Goal: Information Seeking & Learning: Learn about a topic

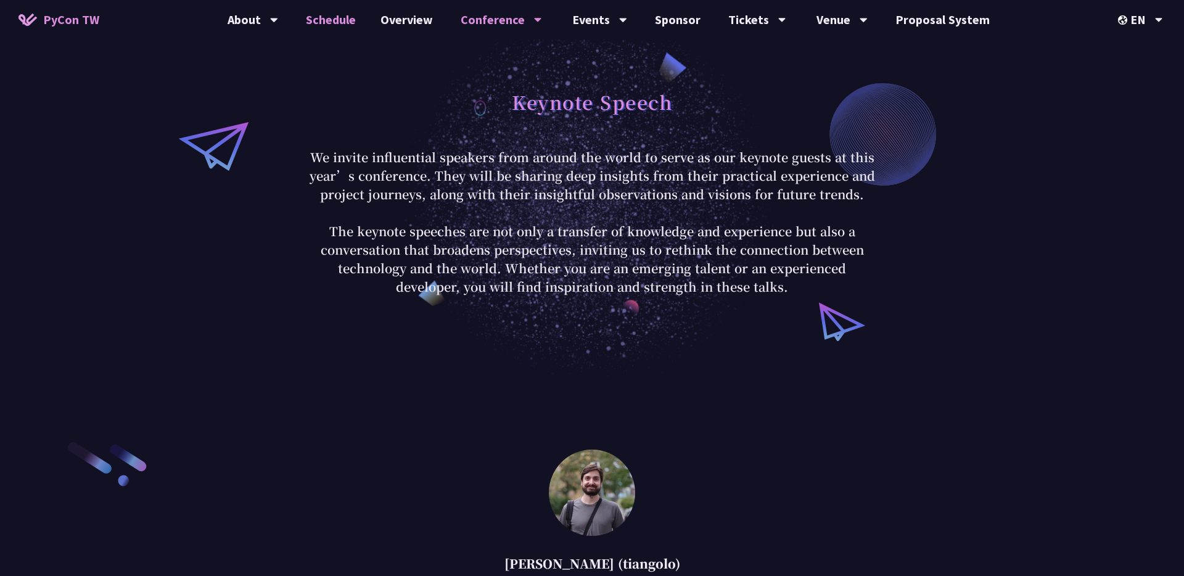
click at [345, 28] on link "Schedule" at bounding box center [331, 19] width 75 height 39
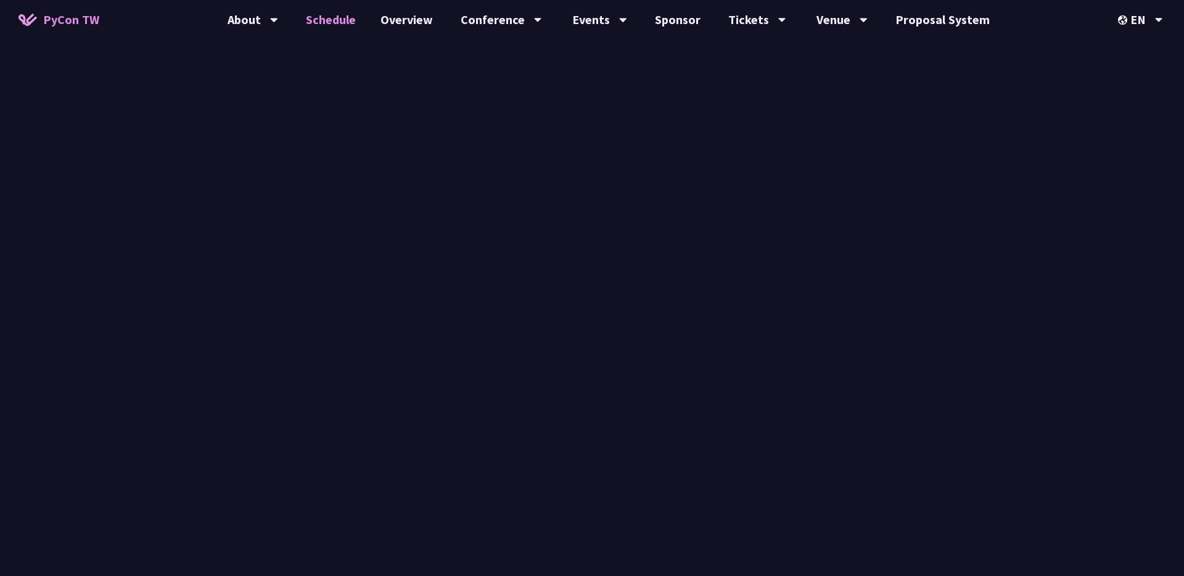
click at [345, 28] on link "Schedule" at bounding box center [331, 19] width 75 height 39
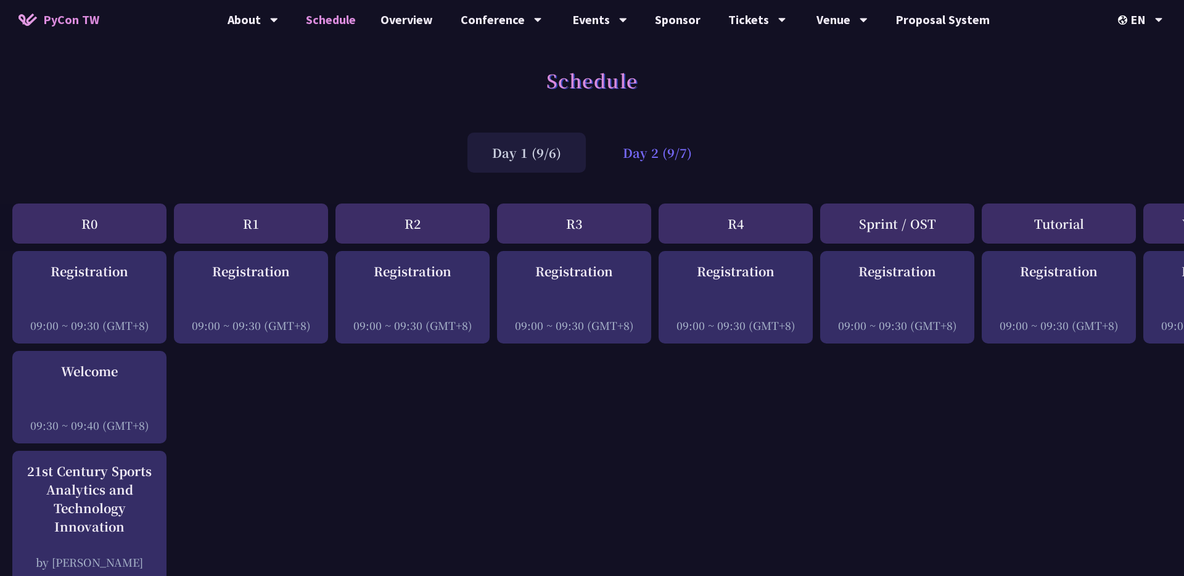
click at [624, 160] on div "Day 2 (9/7)" at bounding box center [657, 153] width 118 height 40
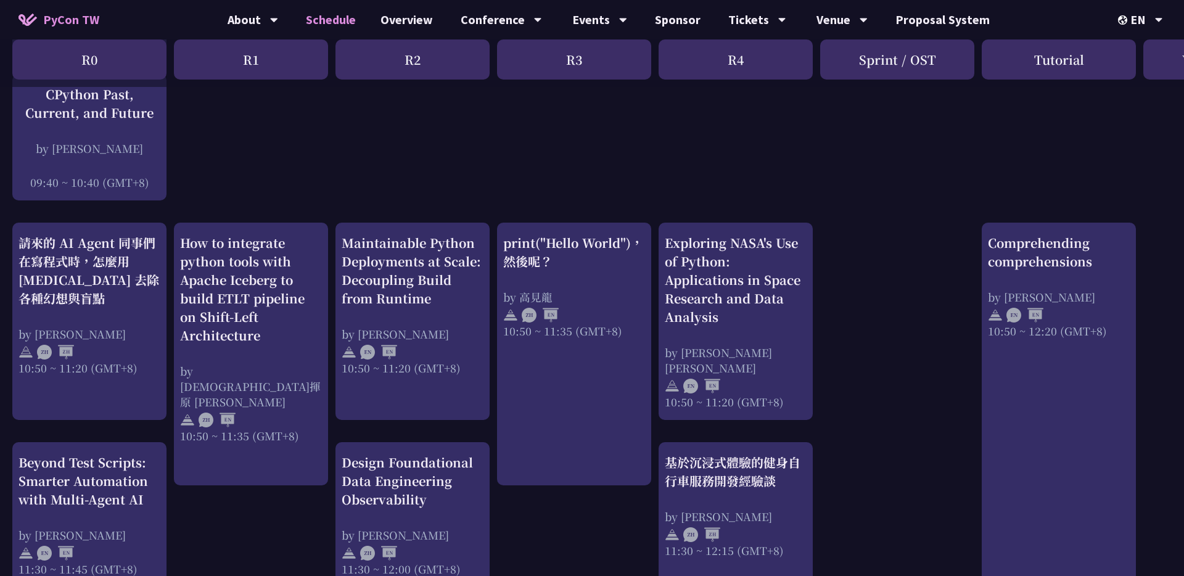
scroll to position [331, 0]
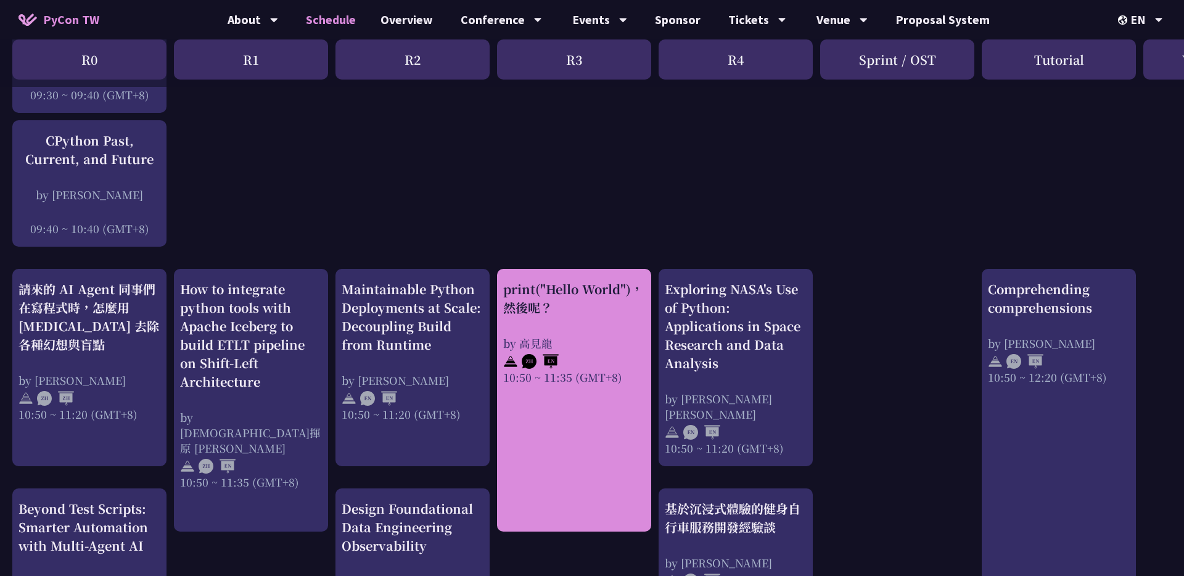
click at [544, 301] on div "print("Hello World")，然後呢？" at bounding box center [574, 298] width 142 height 37
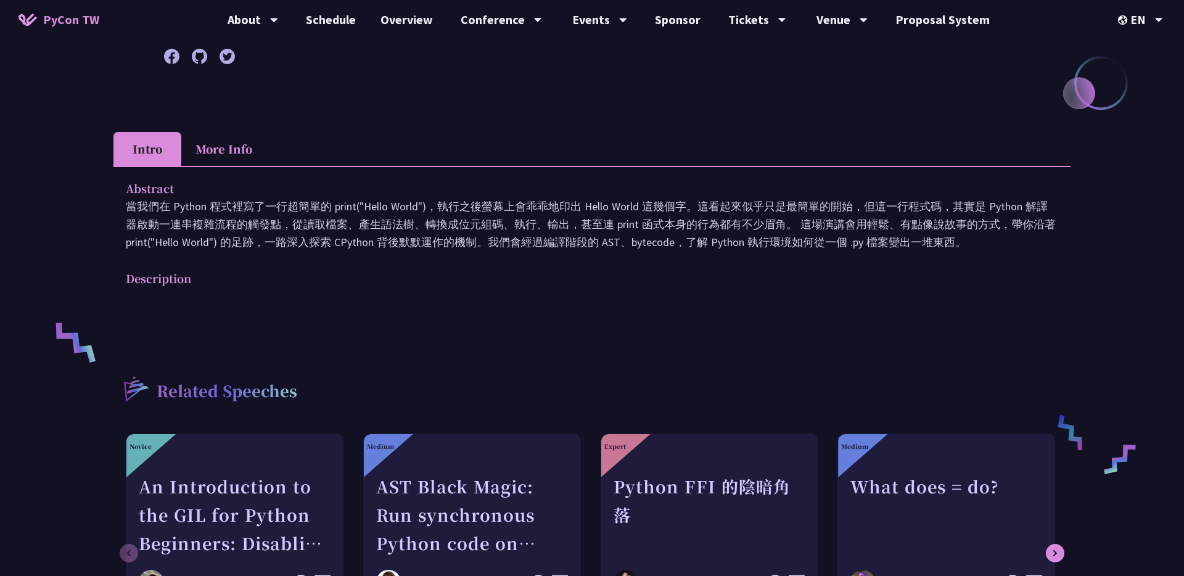
scroll to position [155, 0]
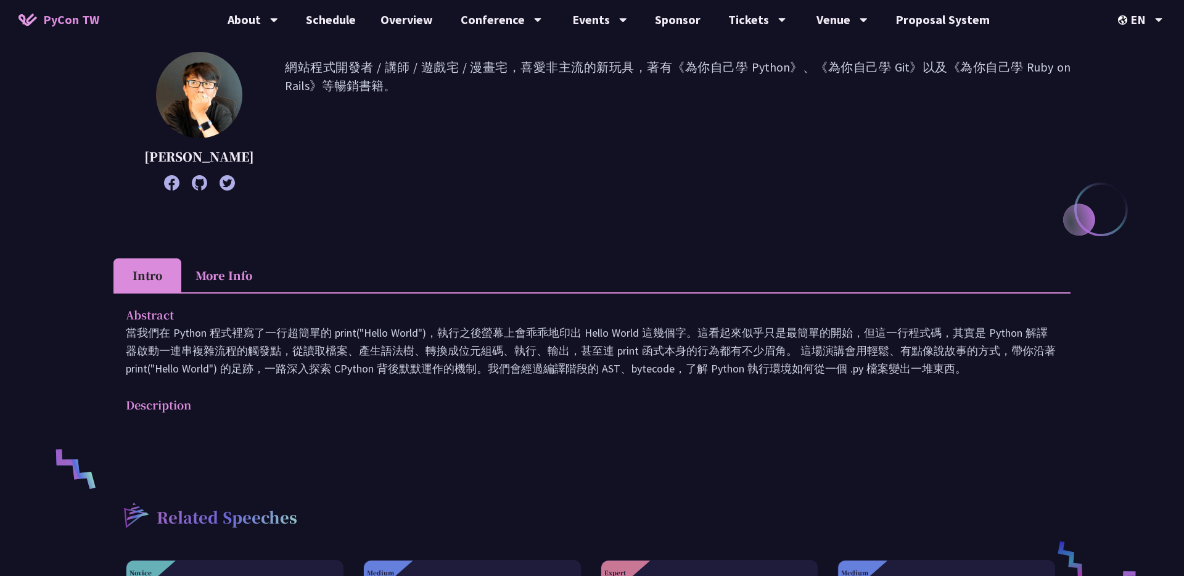
click at [245, 240] on div "print("Hello World")，然後呢？ 高見龍 網站程式開發者 / 講師 / 遊戲宅 / 漫畫宅，喜愛非主流的新玩具，著有《為你自己學 Pytho…" at bounding box center [591, 364] width 957 height 914
click at [245, 246] on div "print("Hello World")，然後呢？ 高見龍 網站程式開發者 / 講師 / 遊戲宅 / 漫畫宅，喜愛非主流的新玩具，著有《為你自己學 Pytho…" at bounding box center [591, 364] width 957 height 914
click at [243, 257] on div "print("Hello World")，然後呢？ 高見龍 網站程式開發者 / 講師 / 遊戲宅 / 漫畫宅，喜愛非主流的新玩具，著有《為你自己學 Pytho…" at bounding box center [591, 364] width 957 height 914
click at [243, 266] on li "More Info" at bounding box center [223, 275] width 85 height 34
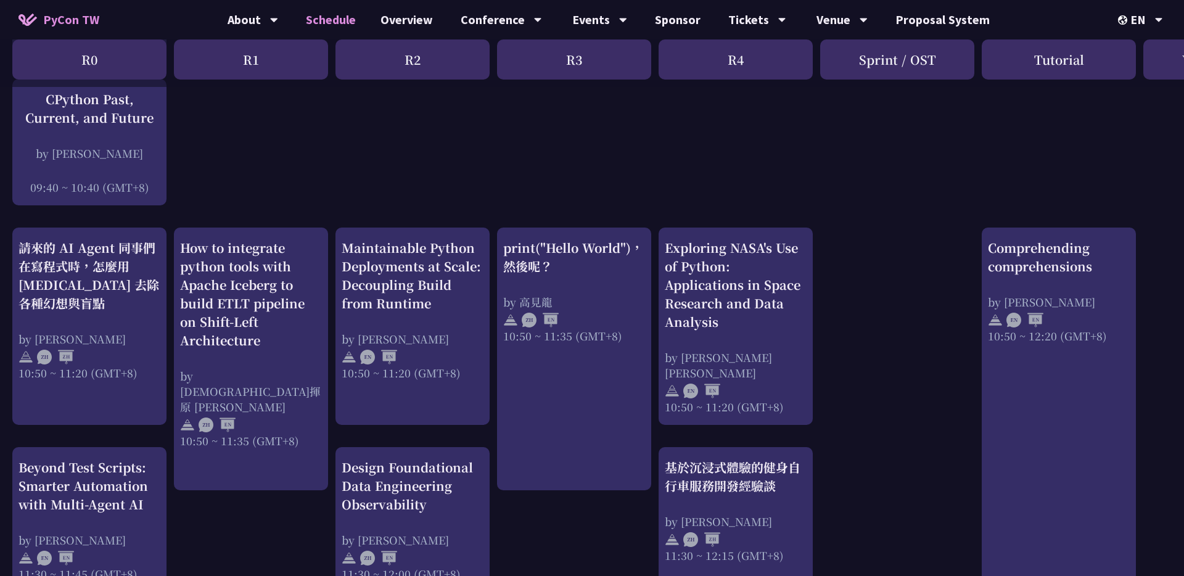
scroll to position [372, 0]
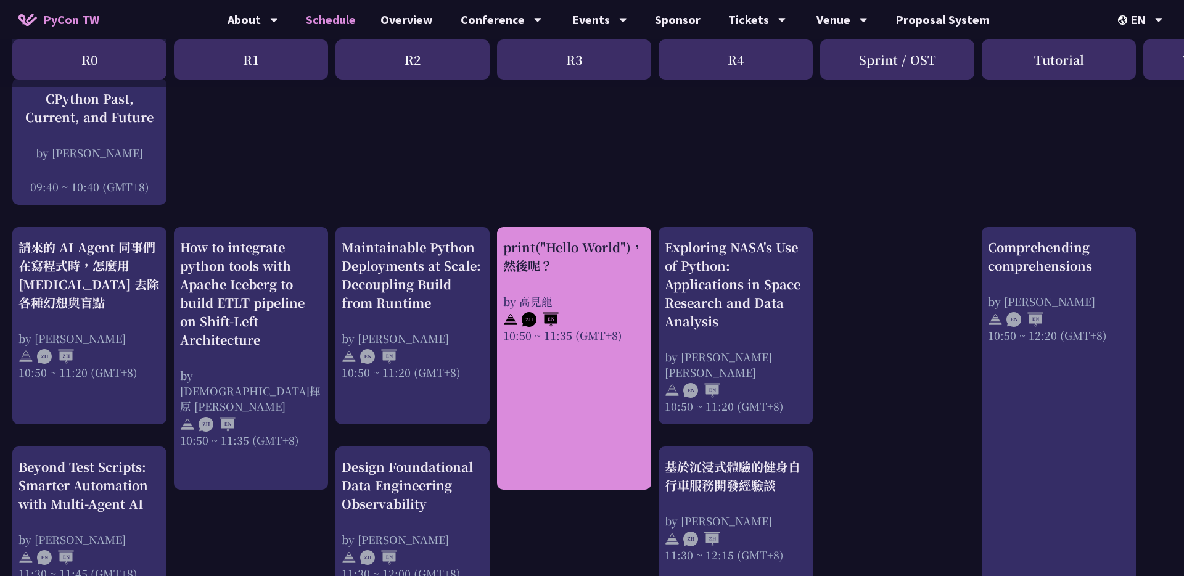
click at [608, 268] on div "print("Hello World")，然後呢？" at bounding box center [574, 256] width 142 height 37
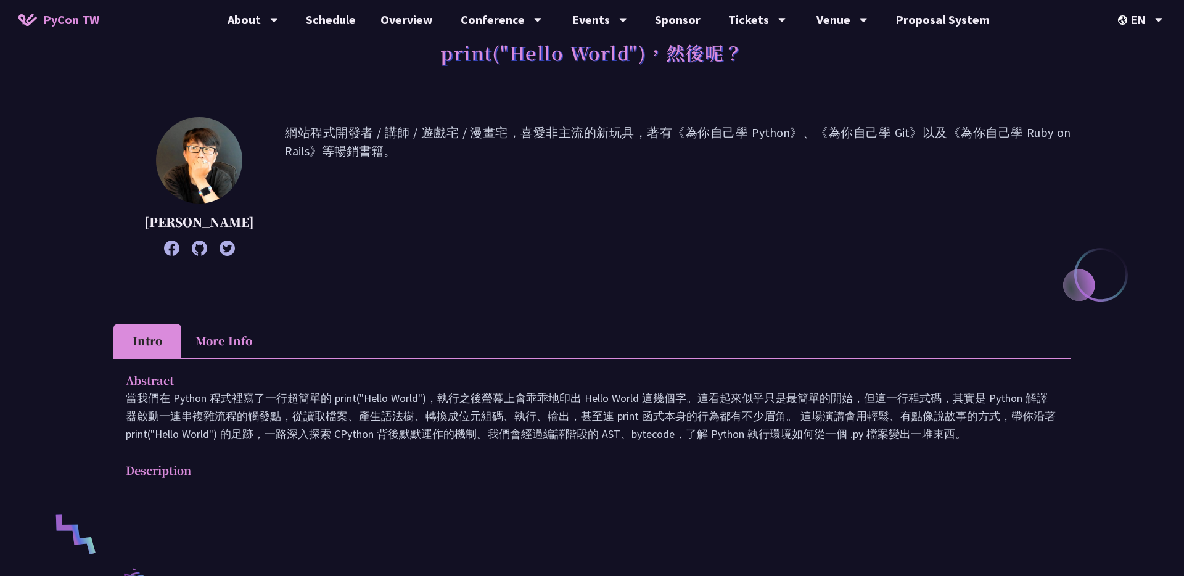
scroll to position [111, 0]
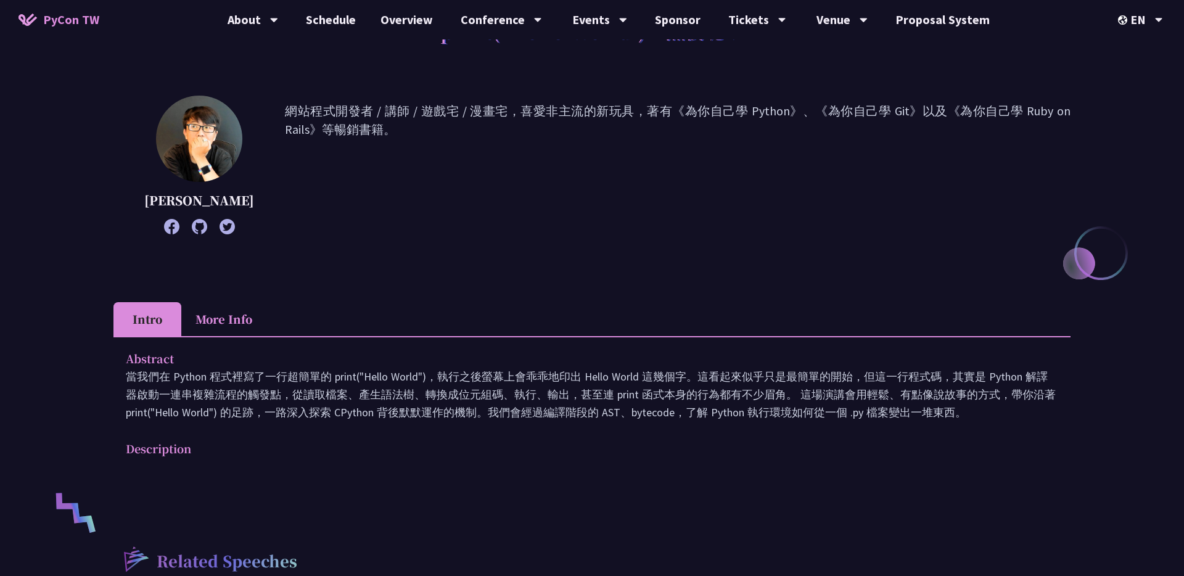
drag, startPoint x: 979, startPoint y: 418, endPoint x: 125, endPoint y: 380, distance: 854.2
click at [125, 380] on div "Abstract 當我們在 Python 程式裡寫了一行超簡單的 print("Hello World")，執行之後螢幕上會乖乖地印出 Hello World…" at bounding box center [591, 412] width 957 height 152
copy p "當我們在 Python 程式裡寫了一行超簡單的 print("Hello World")，執行之後螢幕上會乖乖地印出 Hello World 這幾個字。這看起…"
click at [530, 228] on div "高見龍 網站程式開發者 / 講師 / 遊戲宅 / 漫畫宅，喜愛非主流的新玩具，著有《為你自己學 Python》、《為你自己學 Git》以及《為你自己學 Rub…" at bounding box center [591, 165] width 957 height 139
click at [428, 20] on link "Overview" at bounding box center [406, 19] width 77 height 39
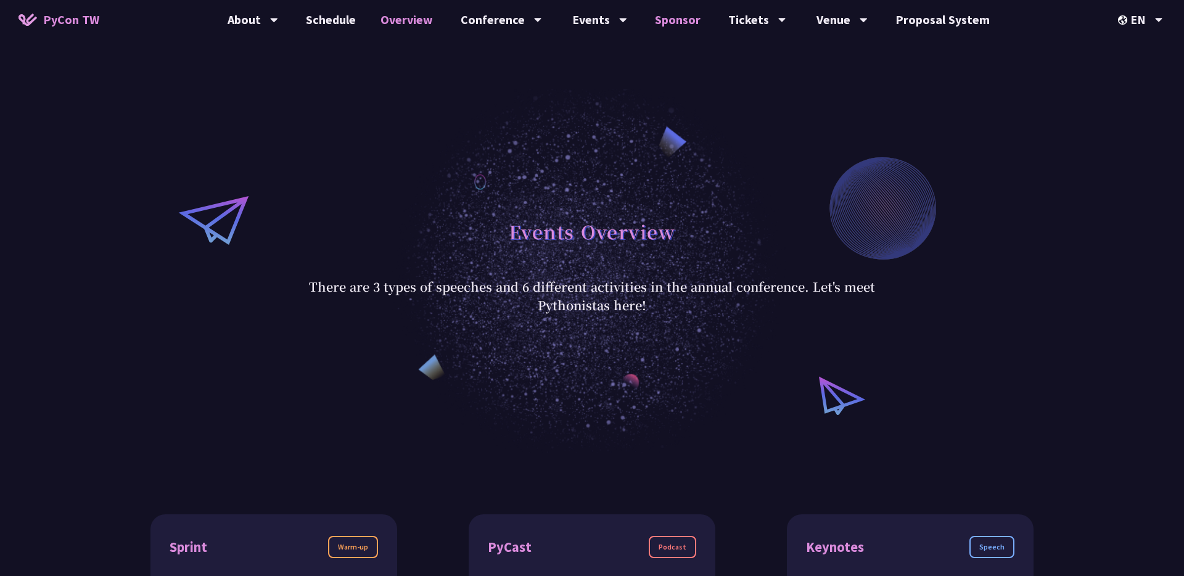
click at [691, 22] on link "Sponsor" at bounding box center [678, 19] width 70 height 39
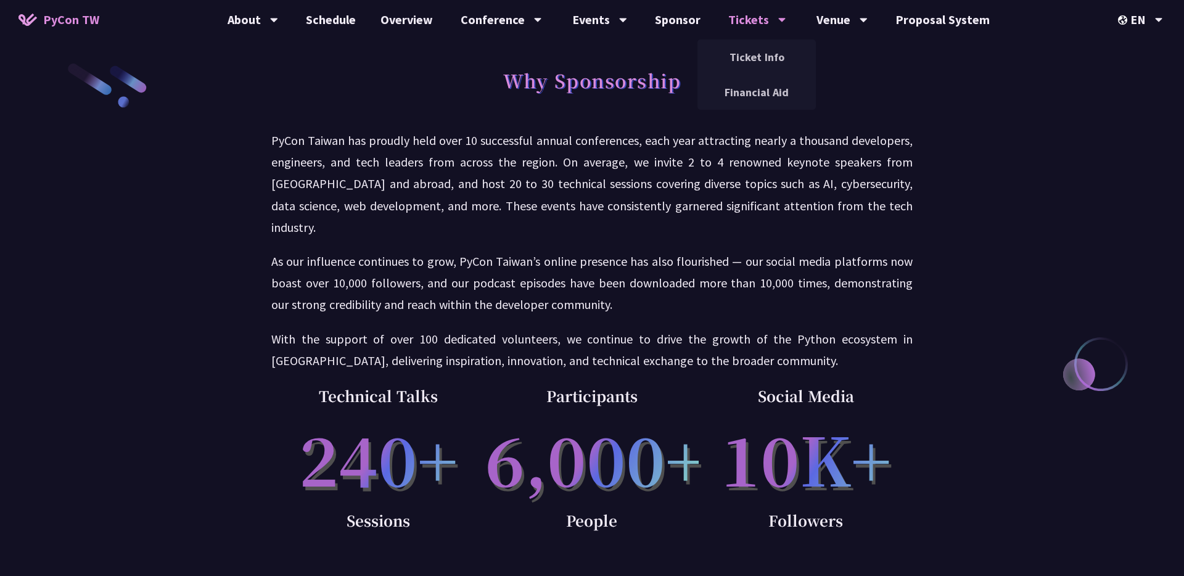
click at [278, 23] on div "Tickets" at bounding box center [253, 19] width 51 height 39
click at [760, 57] on link "Ticket Info" at bounding box center [756, 57] width 118 height 29
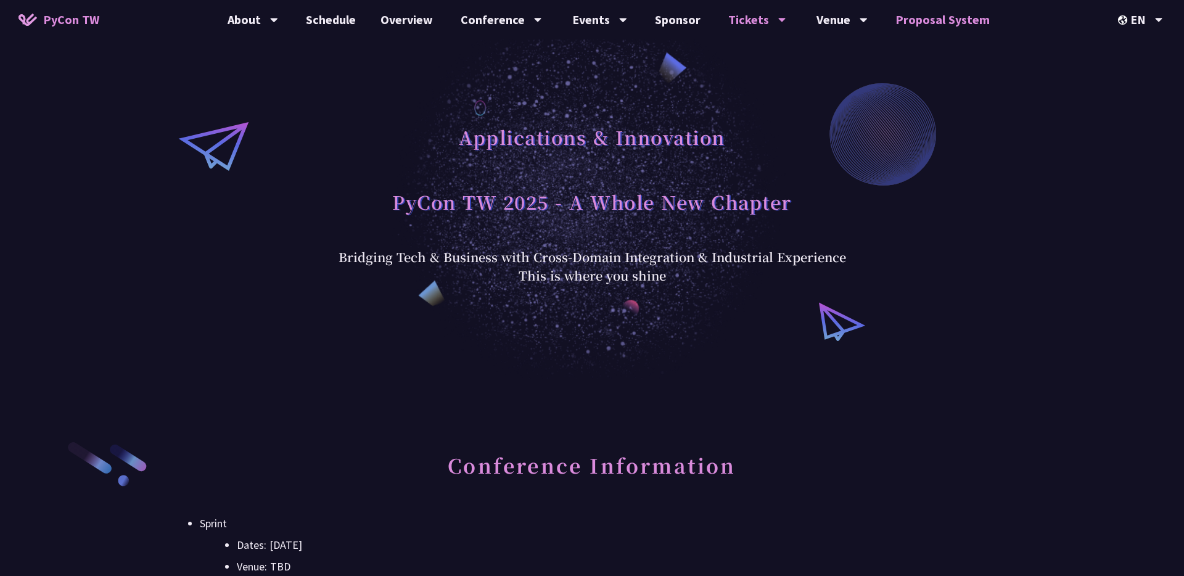
click at [912, 24] on link "Proposal System" at bounding box center [942, 19] width 119 height 39
